Goal: Check status: Check status

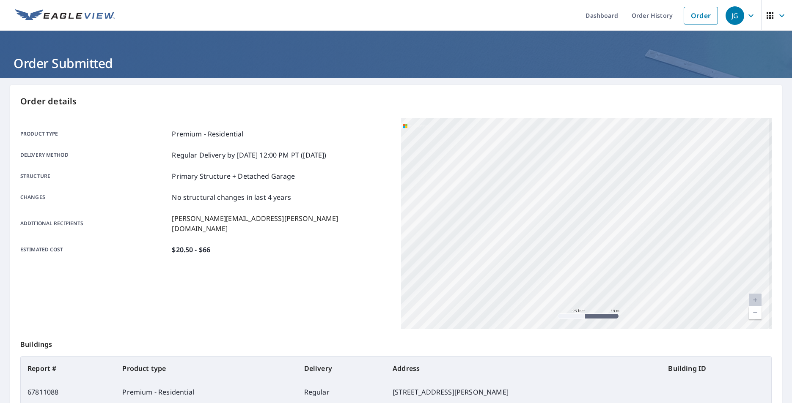
scroll to position [94, 0]
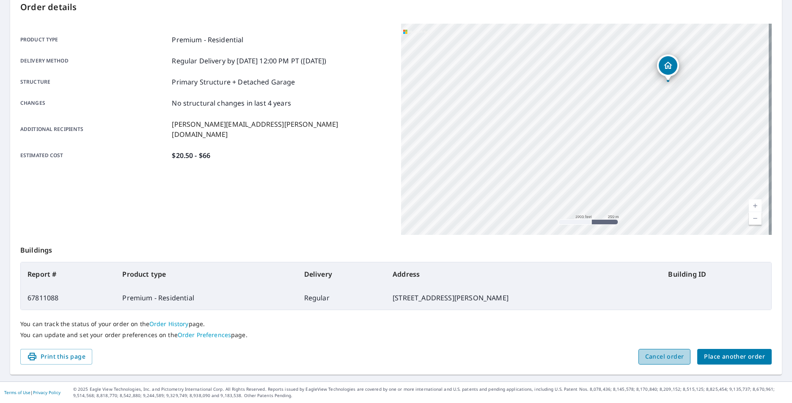
click at [650, 355] on span "Cancel order" at bounding box center [664, 357] width 39 height 11
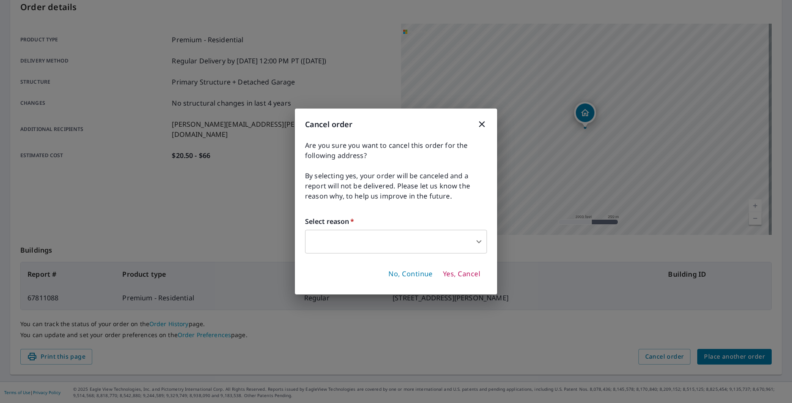
click at [482, 127] on icon "button" at bounding box center [482, 124] width 10 height 10
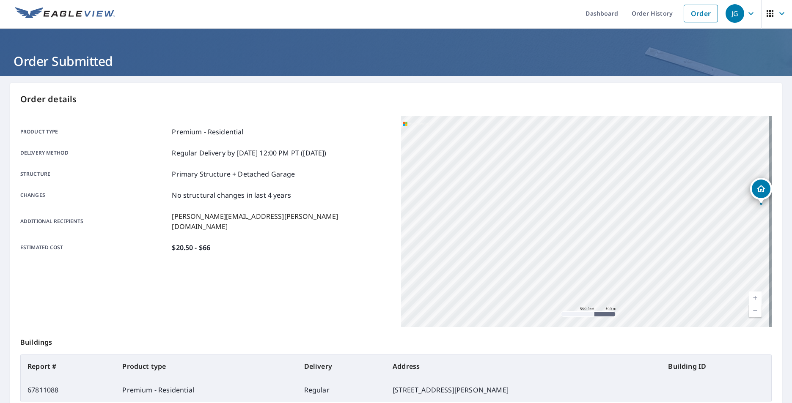
scroll to position [0, 0]
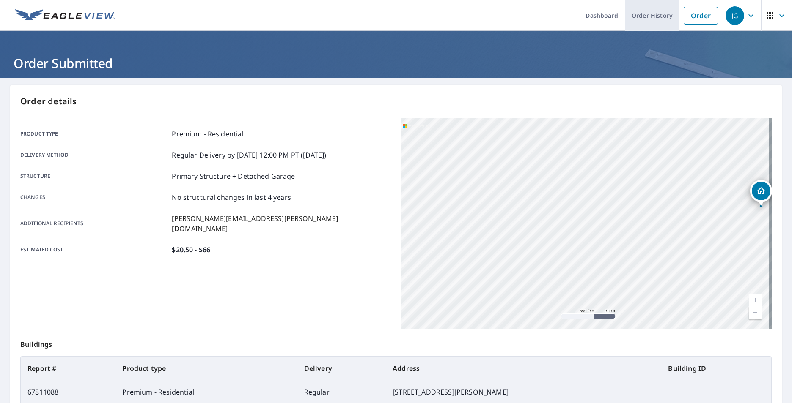
click at [625, 15] on link "Order History" at bounding box center [652, 15] width 55 height 31
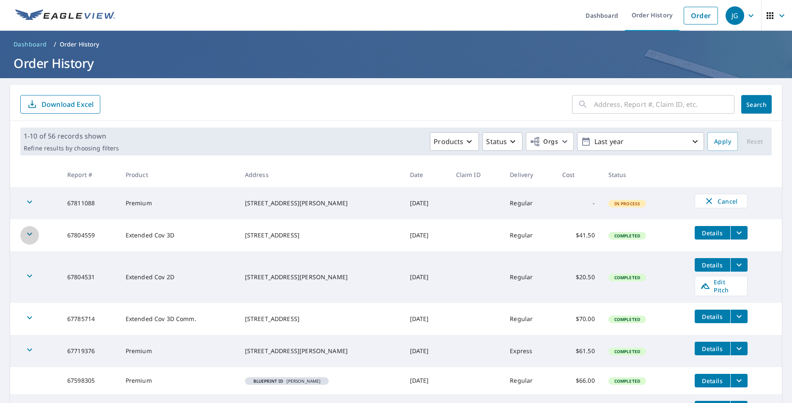
click at [25, 235] on icon "button" at bounding box center [30, 234] width 10 height 10
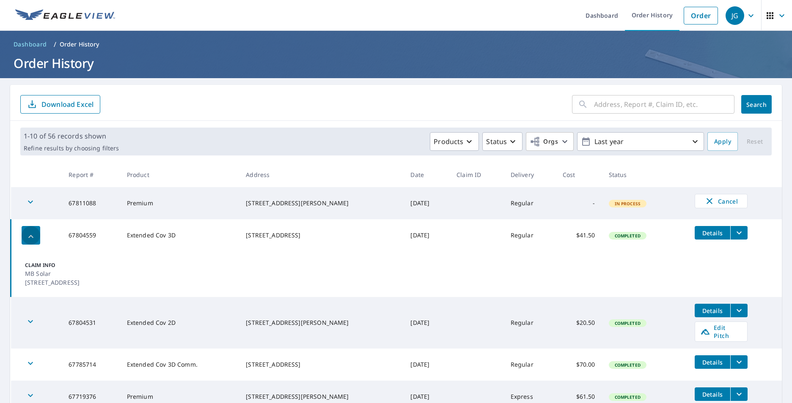
click at [25, 235] on div "button" at bounding box center [31, 235] width 19 height 19
